Goal: Task Accomplishment & Management: Complete application form

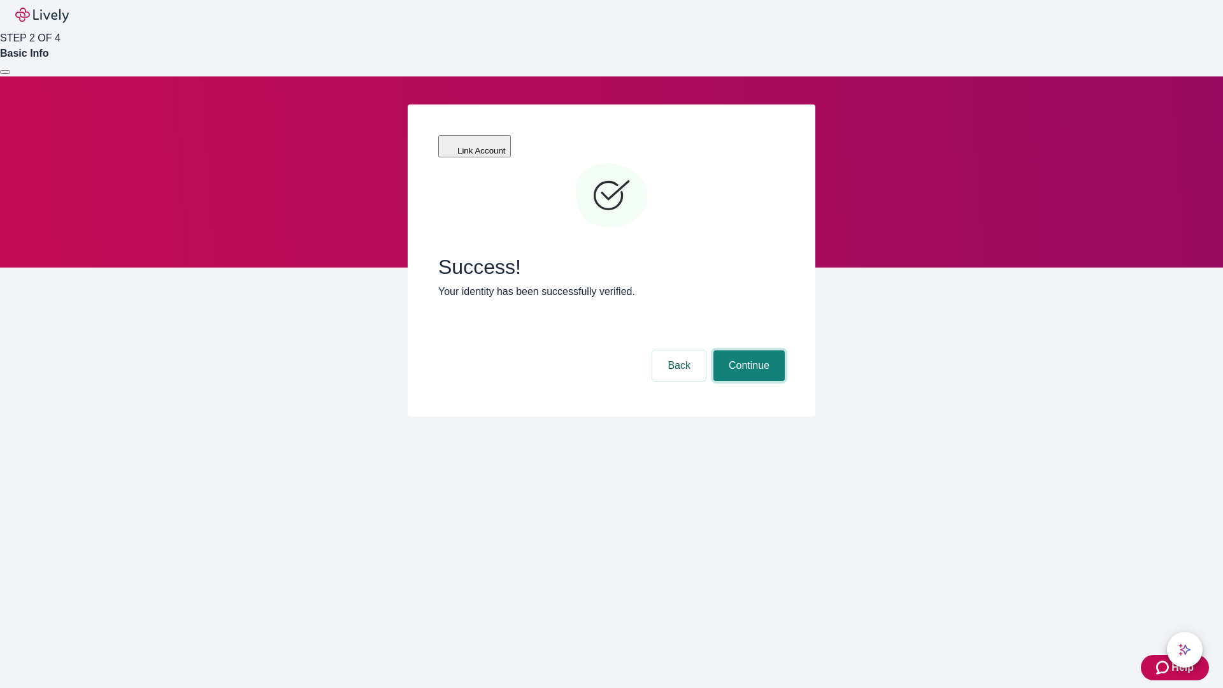
click at [747, 350] on button "Continue" at bounding box center [748, 365] width 71 height 31
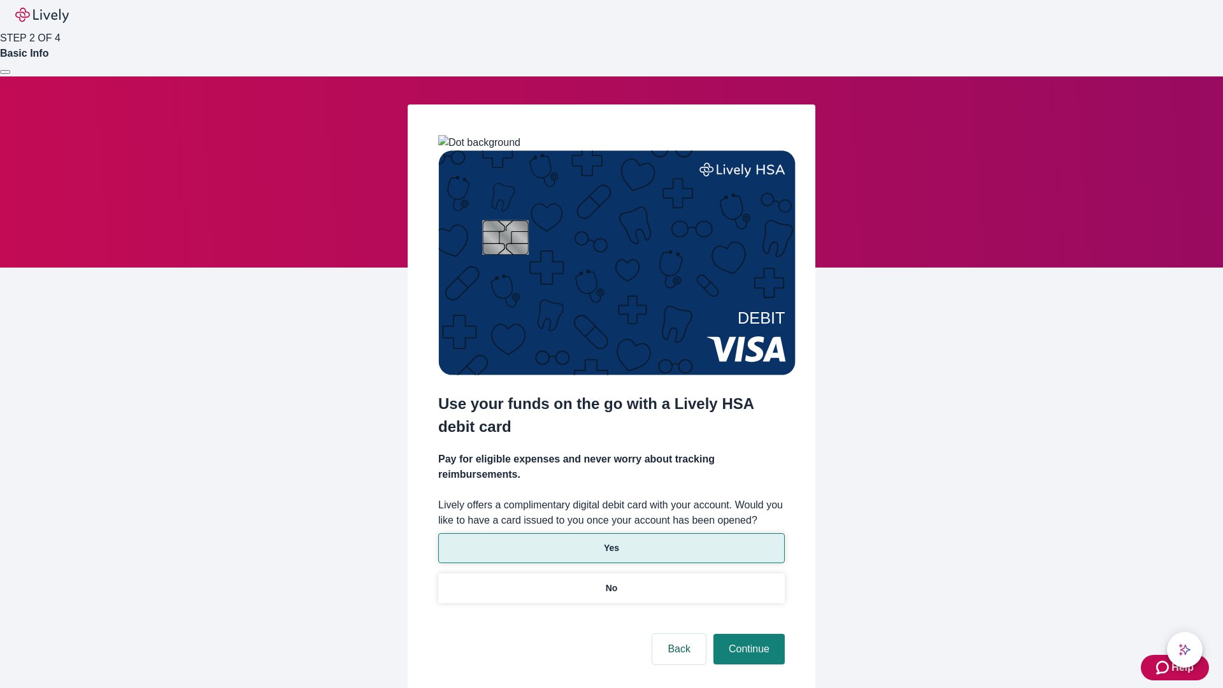
click at [611, 541] on p "Yes" at bounding box center [611, 547] width 15 height 13
click at [747, 634] on button "Continue" at bounding box center [748, 649] width 71 height 31
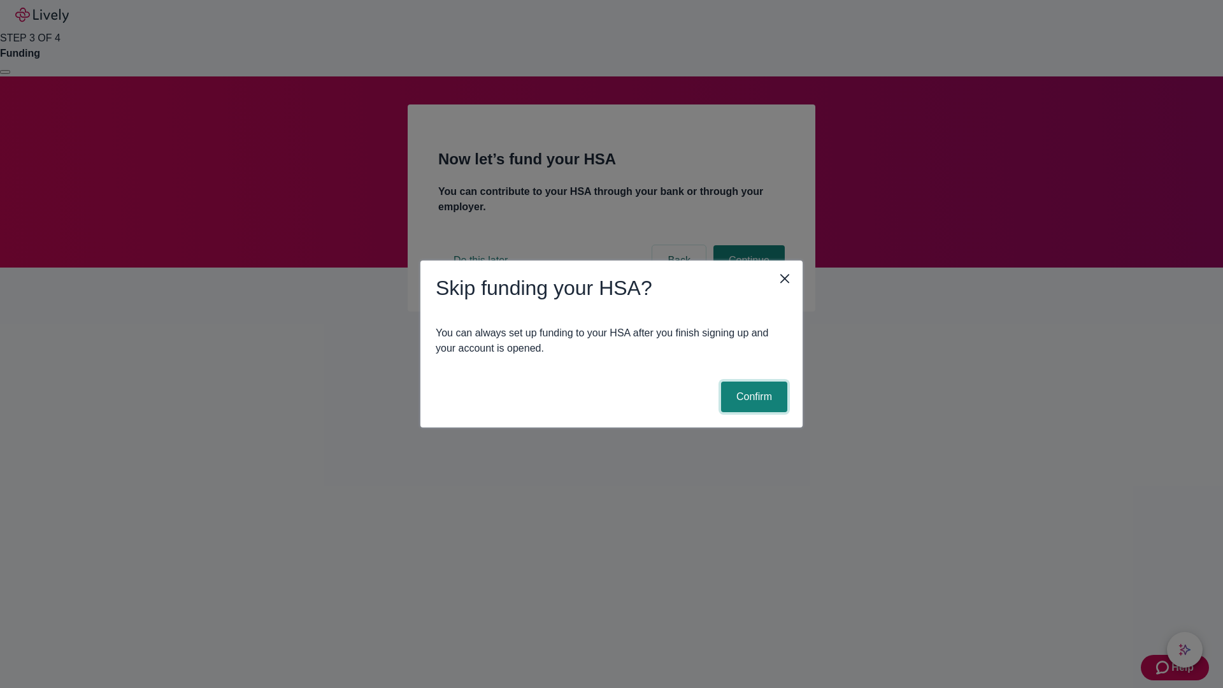
click at [752, 397] on button "Confirm" at bounding box center [754, 397] width 66 height 31
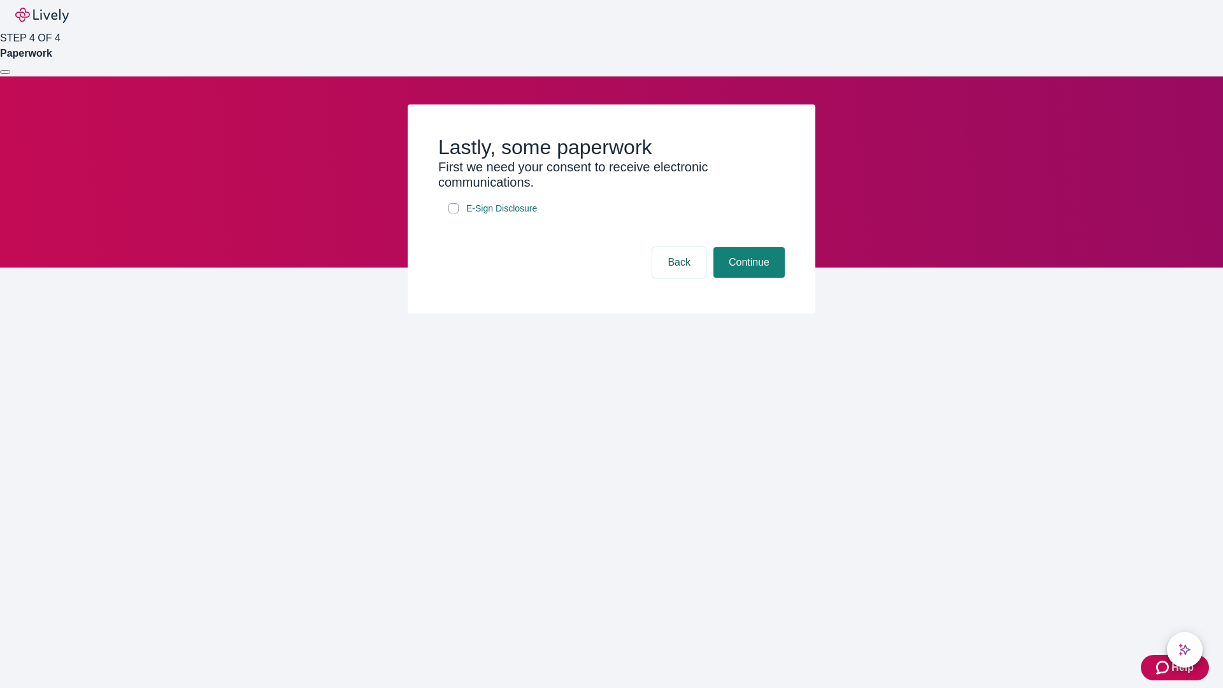
click at [454, 213] on input "E-Sign Disclosure" at bounding box center [453, 208] width 10 height 10
checkbox input "true"
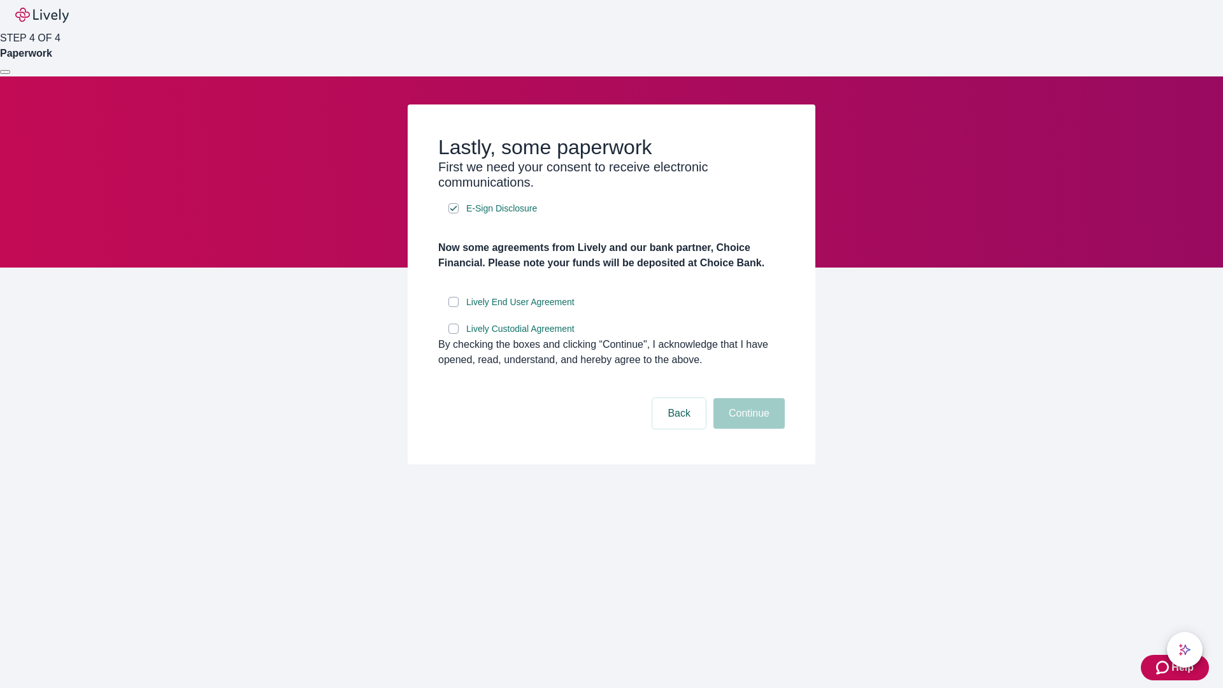
click at [454, 307] on input "Lively End User Agreement" at bounding box center [453, 302] width 10 height 10
checkbox input "true"
click at [454, 334] on input "Lively Custodial Agreement" at bounding box center [453, 329] width 10 height 10
checkbox input "true"
click at [747, 429] on button "Continue" at bounding box center [748, 413] width 71 height 31
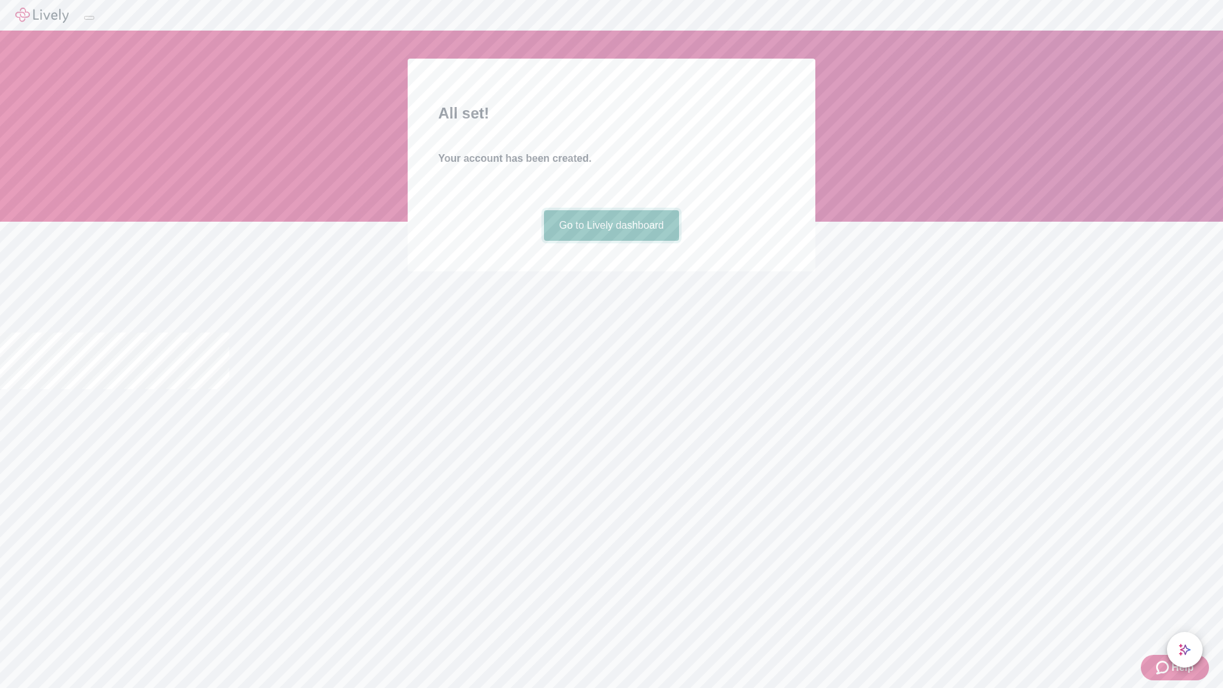
click at [611, 241] on link "Go to Lively dashboard" at bounding box center [612, 225] width 136 height 31
